Goal: Check status: Check status

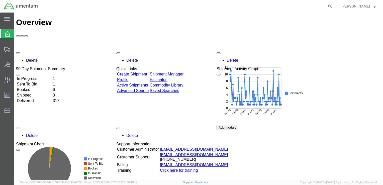
click at [52, 76] on td "In Progress" at bounding box center [34, 78] width 35 height 5
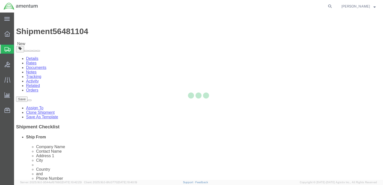
select select "42679"
select select
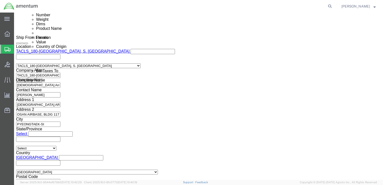
scroll to position [286, 0]
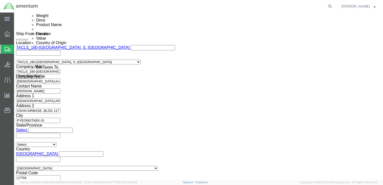
drag, startPoint x: 257, startPoint y: 146, endPoint x: 250, endPoint y: 145, distance: 7.4
click button "Continue"
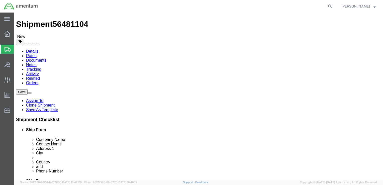
scroll to position [0, 0]
